Goal: Transaction & Acquisition: Purchase product/service

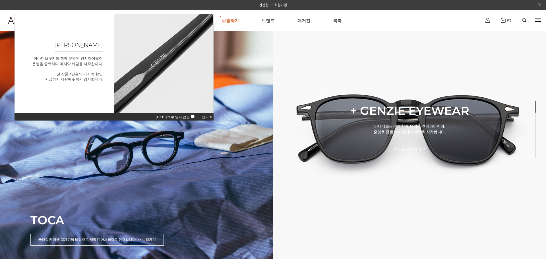
click at [200, 117] on div "오늘 하루 열지 않음 닫기 X" at bounding box center [114, 117] width 199 height 8
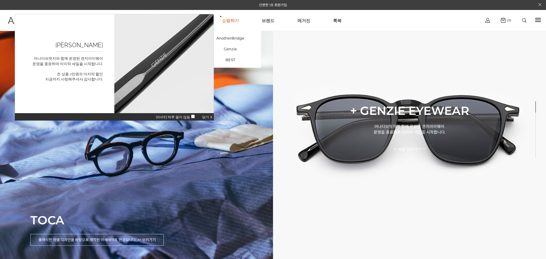
click at [227, 21] on link "쇼핑하기" at bounding box center [230, 20] width 17 height 20
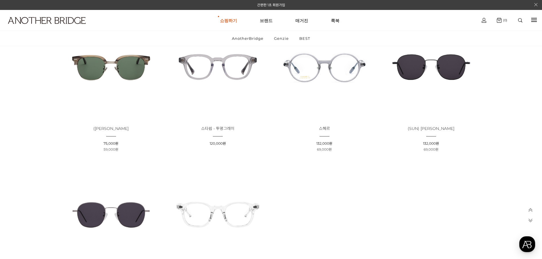
scroll to position [1082, 0]
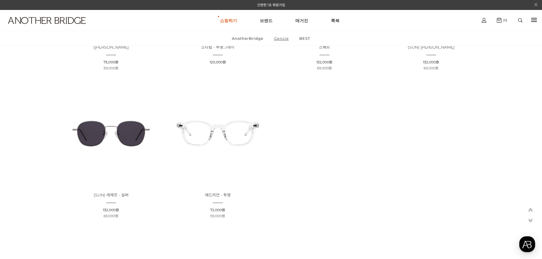
click at [280, 38] on link "Genzie" at bounding box center [281, 38] width 24 height 15
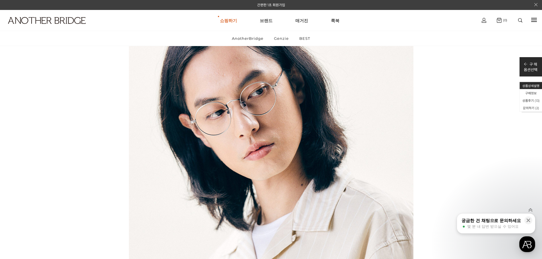
scroll to position [683, 0]
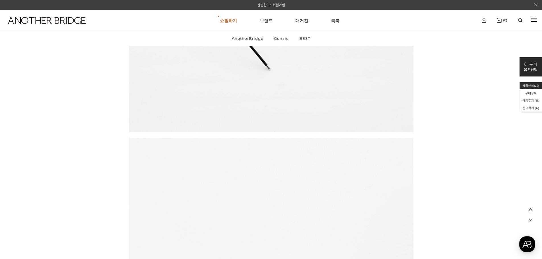
scroll to position [3045, 0]
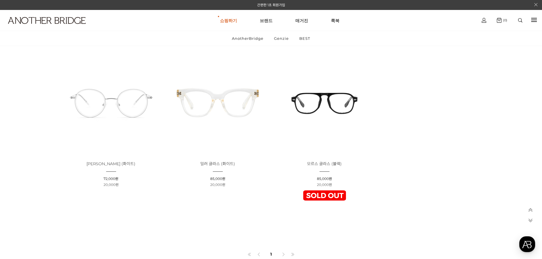
scroll to position [1992, 0]
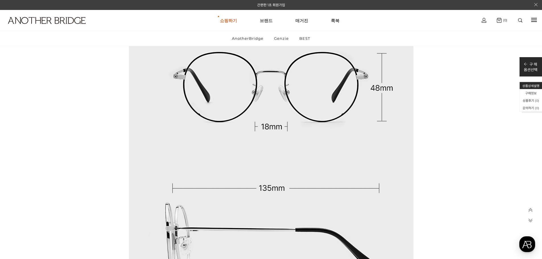
scroll to position [4810, 0]
